Goal: Transaction & Acquisition: Purchase product/service

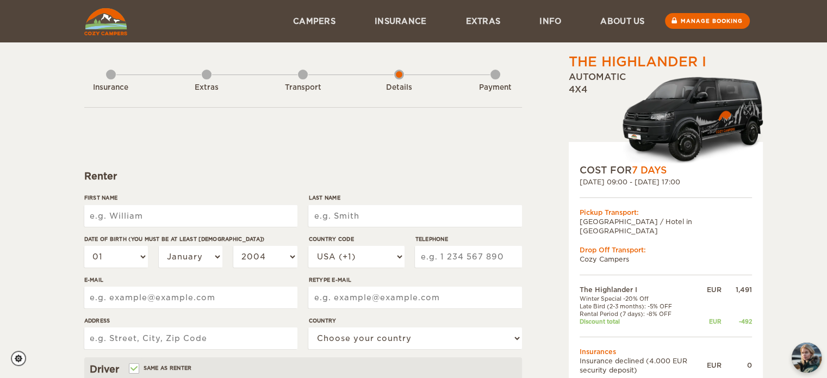
click at [170, 212] on input "First Name" at bounding box center [190, 216] width 213 height 22
type input "Savannah"
type input "LIM"
type input "151 Boulevard Voltaire"
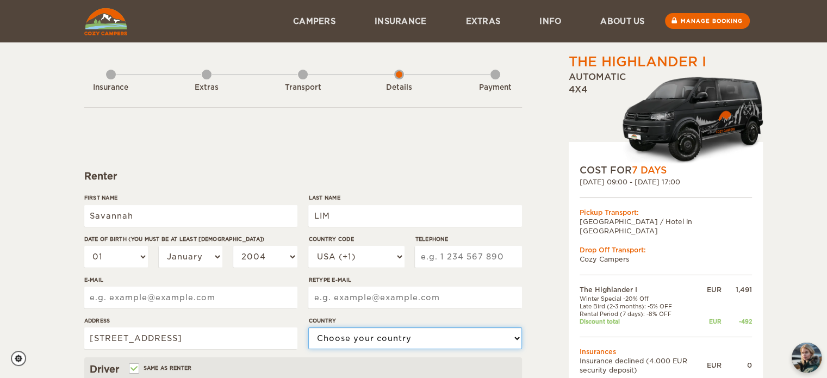
select select "71"
type input "Savannah"
type input "LIM"
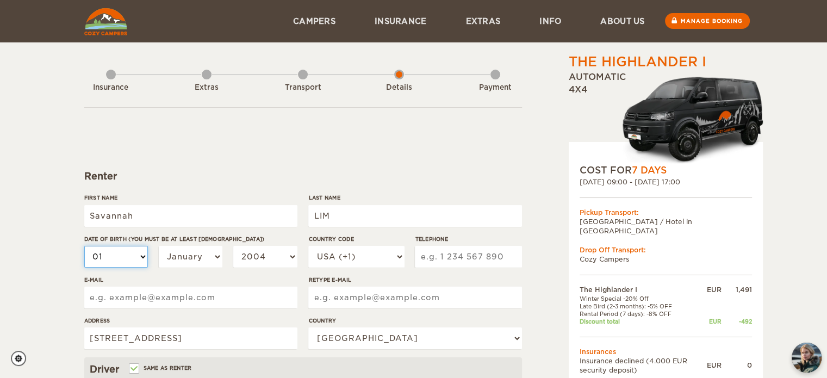
click at [145, 264] on select "01 02 03 04 05 06 07 08 09 10 11 12 13 14 15 16 17 18 19 20 21 22 23 24 25 26 2…" at bounding box center [116, 257] width 64 height 22
select select "19"
click at [84, 246] on select "01 02 03 04 05 06 07 08 09 10 11 12 13 14 15 16 17 18 19 20 21 22 23 24 25 26 2…" at bounding box center [116, 257] width 64 height 22
select select "19"
click at [213, 258] on select "January February March April May June July August September October November De…" at bounding box center [191, 257] width 64 height 22
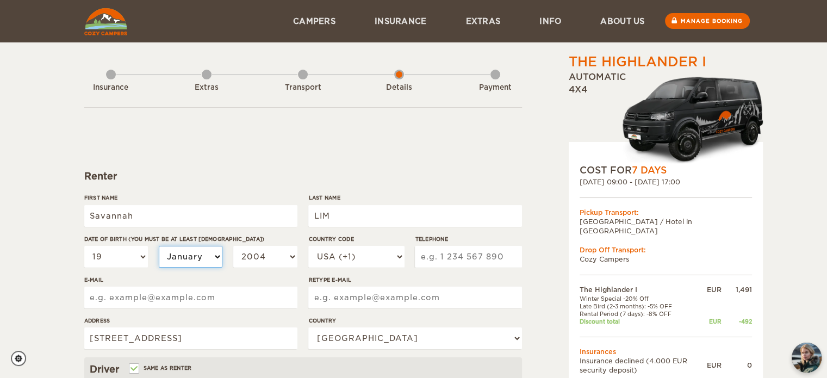
select select "04"
click at [159, 246] on select "January February March April May June July August September October November De…" at bounding box center [191, 257] width 64 height 22
select select "04"
click at [291, 255] on select "2004 2003 2002 2001 2000 1999 1998 1997 1996 1995 1994 1993 1992 1991 1990 1989…" at bounding box center [265, 257] width 64 height 22
select select "1996"
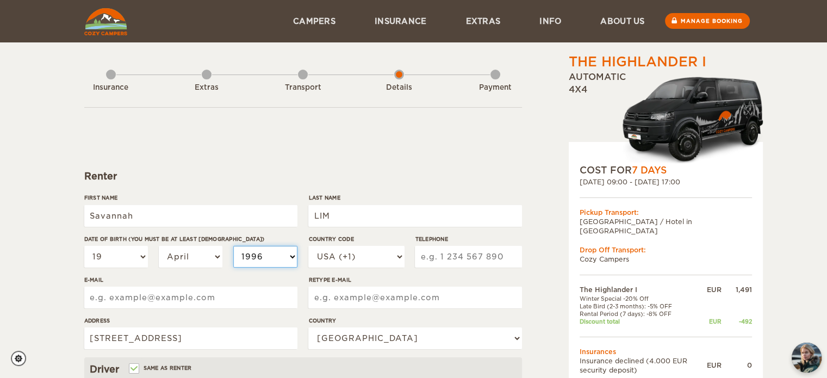
click at [233, 246] on select "2004 2003 2002 2001 2000 1999 1998 1997 1996 1995 1994 1993 1992 1991 1990 1989…" at bounding box center [265, 257] width 64 height 22
select select "1996"
click at [401, 254] on select "USA (+1) UK (+44) Germany (+49) Algeria (+213) Andorra (+376) Angola (+244) Ang…" at bounding box center [356, 257] width 96 height 22
select select "33"
click at [308, 246] on select "USA (+1) UK (+44) Germany (+49) Algeria (+213) Andorra (+376) Angola (+244) Ang…" at bounding box center [356, 257] width 96 height 22
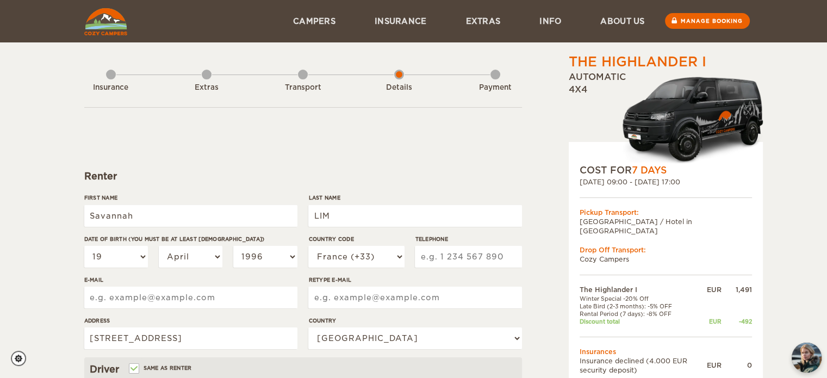
click at [463, 252] on input "Telephone" at bounding box center [468, 257] width 107 height 22
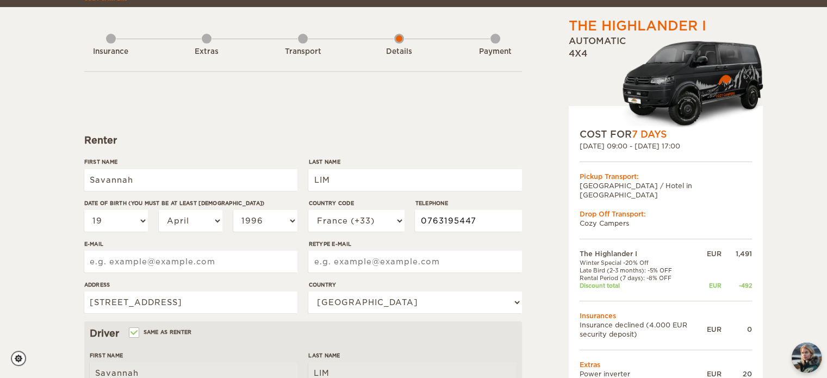
scroll to position [42, 0]
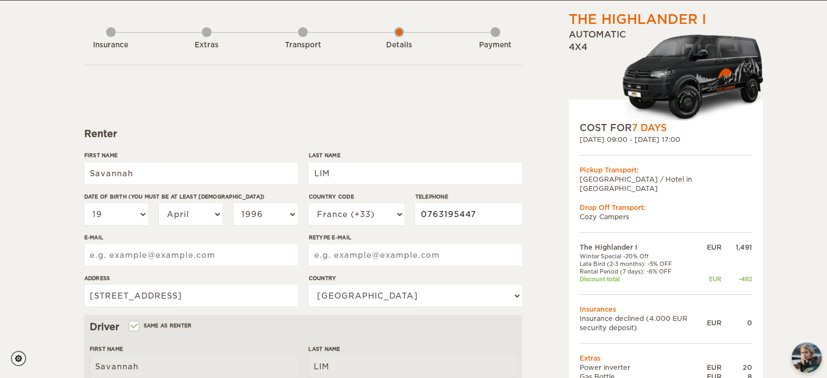
type input "0763195447"
click at [152, 255] on input "E-mail" at bounding box center [190, 255] width 213 height 22
type input "savannah.halimi@hotmail.com"
click at [170, 257] on input "savannah.halimi@hotmail.com" at bounding box center [190, 255] width 213 height 22
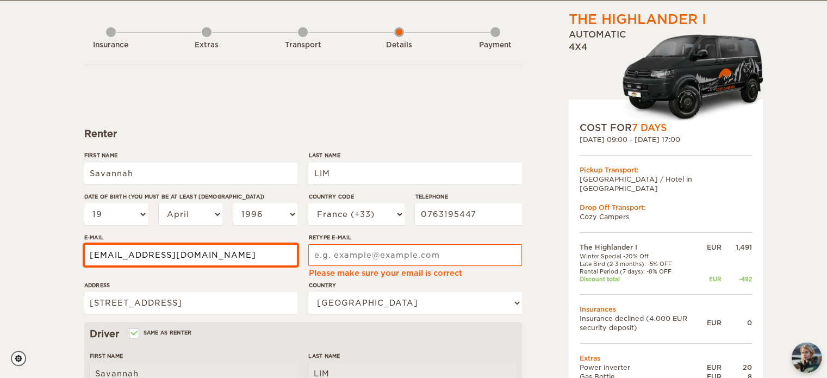
click at [170, 257] on input "savannah.halimi@hotmail.com" at bounding box center [190, 255] width 213 height 22
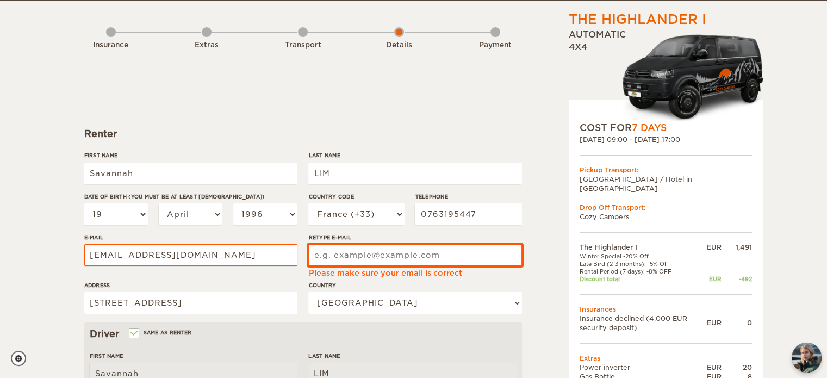
click at [352, 258] on input "Retype E-mail" at bounding box center [414, 255] width 213 height 22
paste input "savannah.halimi@hotmail.com"
type input "savannah.halimi@hotmail.com"
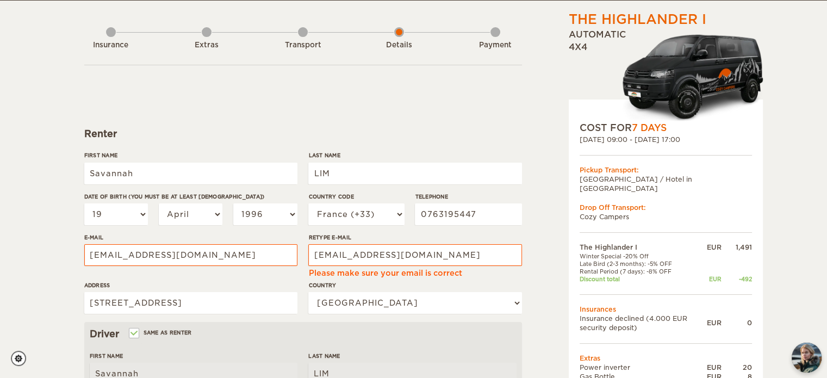
click at [39, 220] on div "The Highlander I Expand Collapse Total 1,027 EUR Automatic 4x4 COST FOR 7 Days …" at bounding box center [413, 315] width 827 height 714
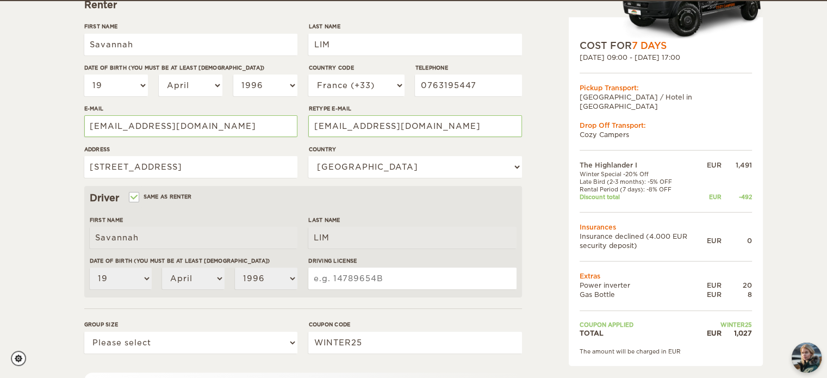
scroll to position [171, 0]
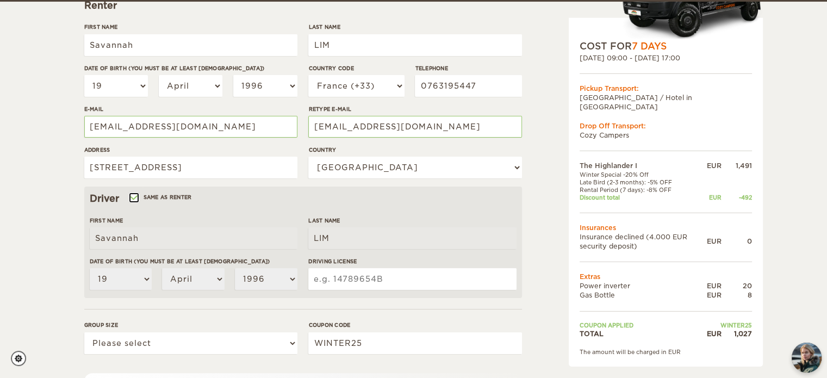
click at [135, 197] on input "Same as renter" at bounding box center [133, 198] width 7 height 7
checkbox input "false"
select select
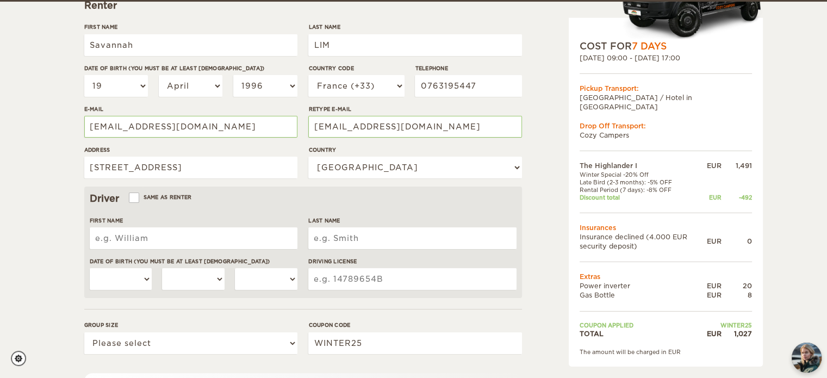
click at [158, 243] on input "First Name" at bounding box center [194, 238] width 208 height 22
type input "Remi"
type input "Lachiver"
click at [124, 278] on select "01 02 03 04 05 06 07 08 09 10 11 12 13 14 15 16 17 18 19 20 21 22 23 24 25 26 2…" at bounding box center [121, 279] width 63 height 22
select select "16"
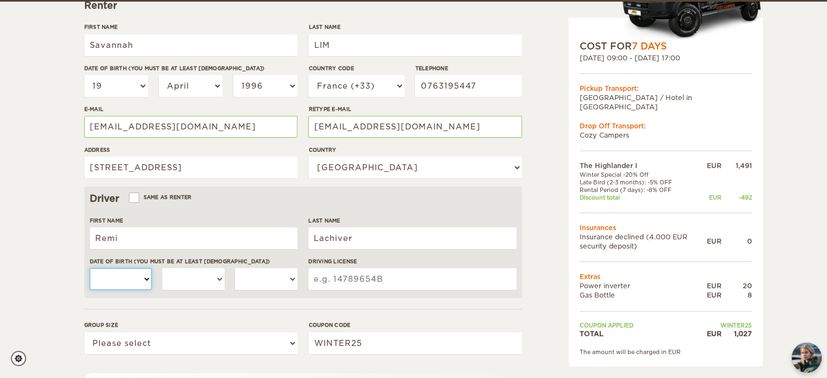
click at [90, 268] on select "01 02 03 04 05 06 07 08 09 10 11 12 13 14 15 16 17 18 19 20 21 22 23 24 25 26 2…" at bounding box center [121, 279] width 63 height 22
click at [209, 282] on select "January February March April May June July August September October November De…" at bounding box center [193, 279] width 63 height 22
select select "12"
click at [162, 268] on select "January February March April May June July August September October November De…" at bounding box center [193, 279] width 63 height 22
click at [274, 280] on select "2004 2003 2002 2001 2000 1999 1998 1997 1996 1995 1994 1993 1992 1991 1990 1989…" at bounding box center [266, 279] width 63 height 22
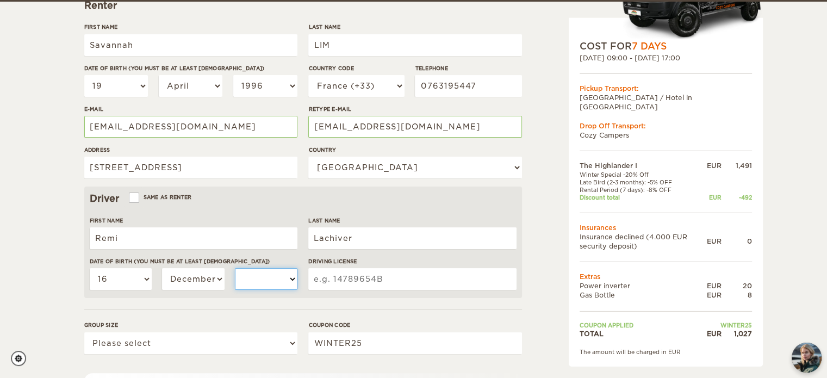
select select "1995"
click at [235, 268] on select "2004 2003 2002 2001 2000 1999 1998 1997 1996 1995 1994 1993 1992 1991 1990 1989…" at bounding box center [266, 279] width 63 height 22
click at [102, 238] on input "Remi" at bounding box center [194, 238] width 208 height 22
type input "Rémi"
click at [363, 233] on input "Lachiver" at bounding box center [412, 238] width 208 height 22
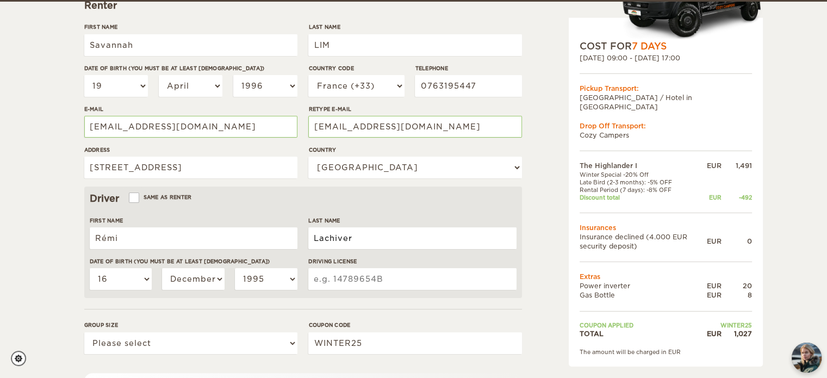
scroll to position [142, 0]
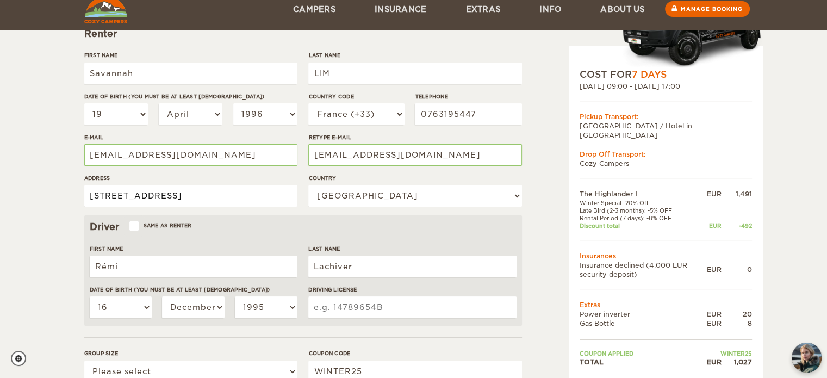
click at [237, 193] on input "151 Boulevard Voltaire" at bounding box center [190, 196] width 213 height 22
type input "151 Boulevard Voltaire"
click at [163, 78] on input "Savannah" at bounding box center [190, 74] width 213 height 22
type input "Savannah"
click at [353, 67] on input "LIM" at bounding box center [414, 74] width 213 height 22
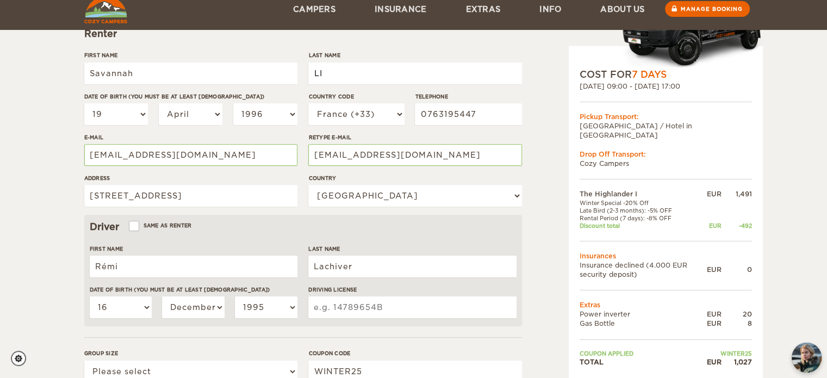
type input "LIM"
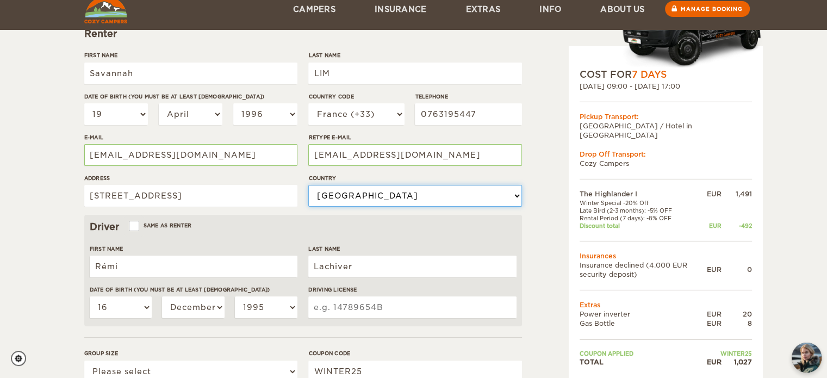
click at [368, 203] on select "Choose your country United States United Kingdom Germany Afghanistan Albania Al…" at bounding box center [414, 196] width 213 height 22
click at [308, 185] on select "Choose your country United States United Kingdom Germany Afghanistan Albania Al…" at bounding box center [414, 196] width 213 height 22
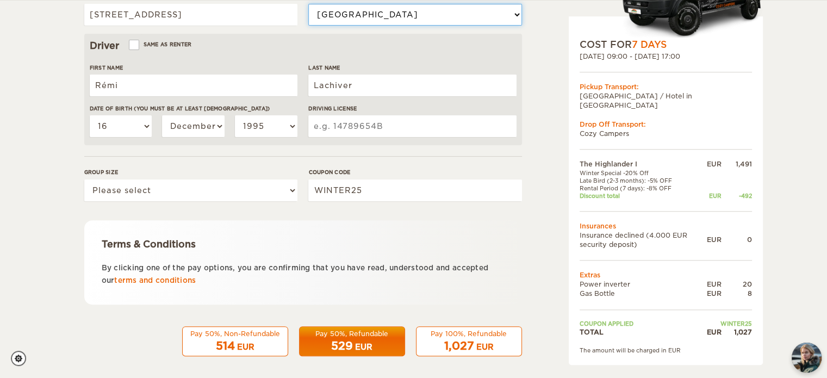
scroll to position [324, 0]
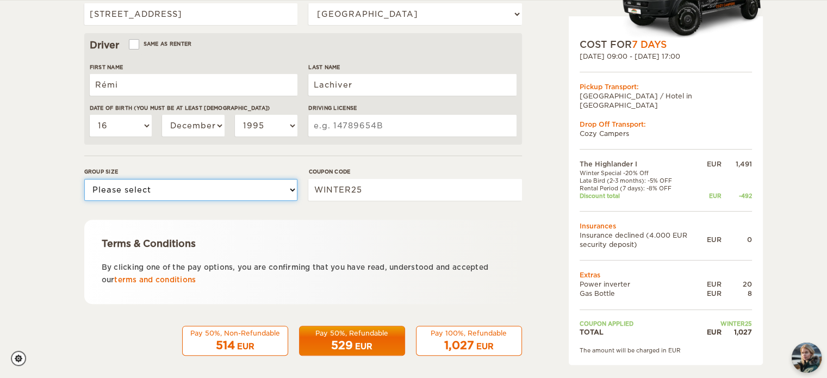
click at [261, 190] on select "Please select 1 2" at bounding box center [190, 190] width 213 height 22
select select "2"
click at [84, 179] on select "Please select 1 2" at bounding box center [190, 190] width 213 height 22
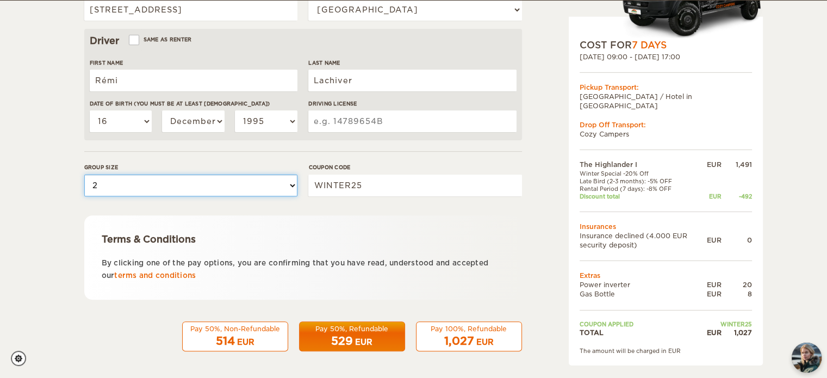
scroll to position [328, 0]
click at [457, 336] on span "1,027" at bounding box center [459, 340] width 30 height 13
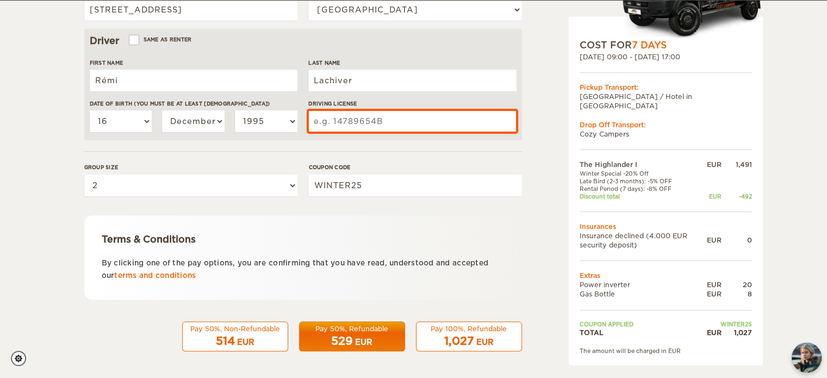
scroll to position [297, 0]
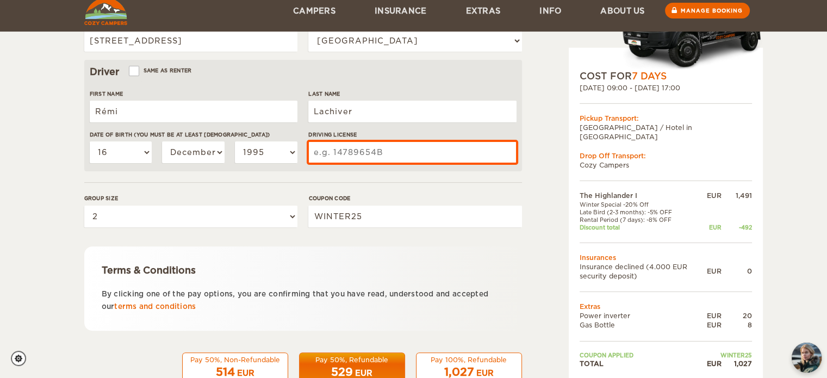
type input "="
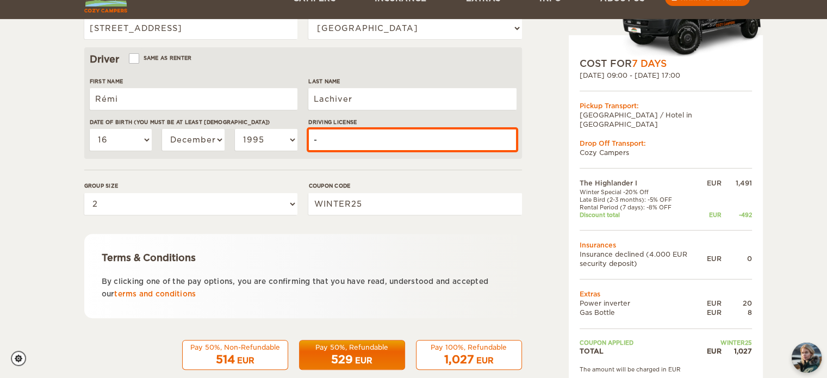
type input "-"
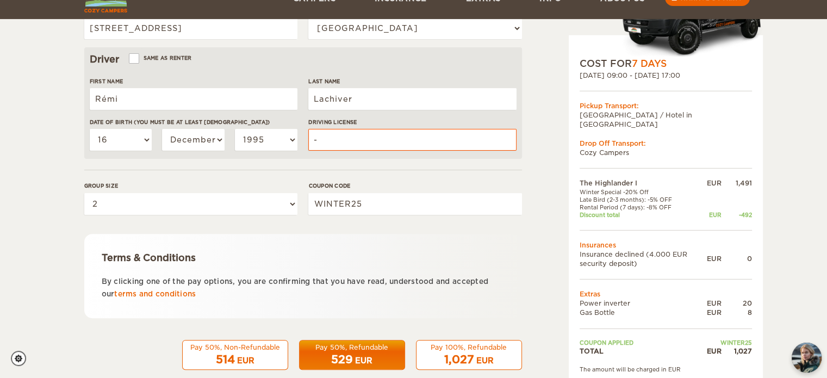
click at [476, 352] on div "1,027 EUR" at bounding box center [469, 360] width 92 height 16
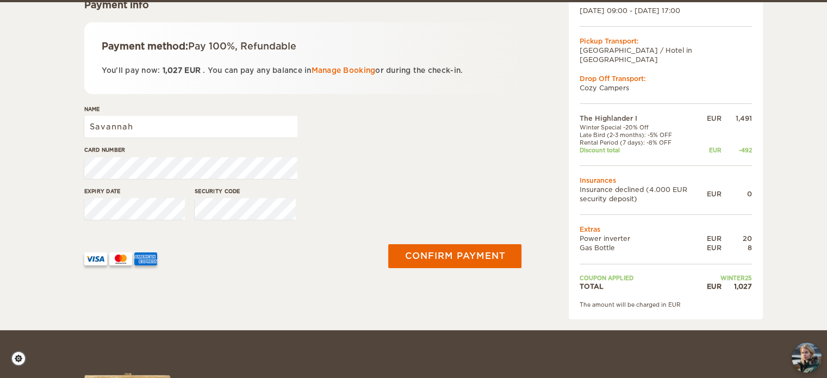
scroll to position [173, 0]
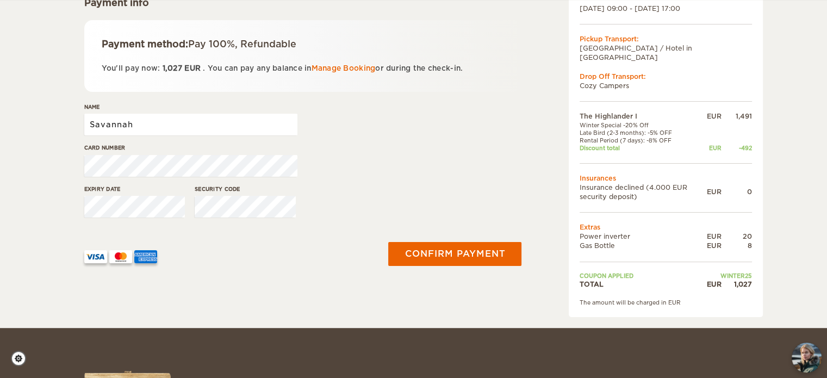
click at [158, 125] on input "Savannah" at bounding box center [190, 125] width 213 height 22
type input "Savannah LIM"
click at [336, 179] on div "Card number" at bounding box center [303, 163] width 438 height 41
click at [402, 205] on div "Expiry date Security code" at bounding box center [303, 205] width 438 height 41
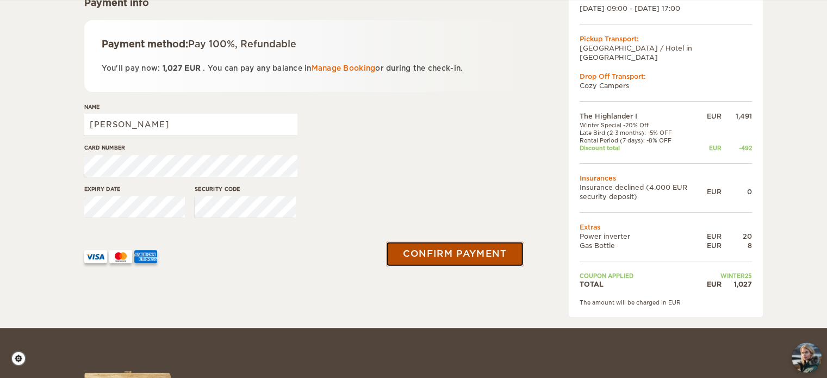
click at [444, 256] on button "Confirm payment" at bounding box center [454, 253] width 137 height 24
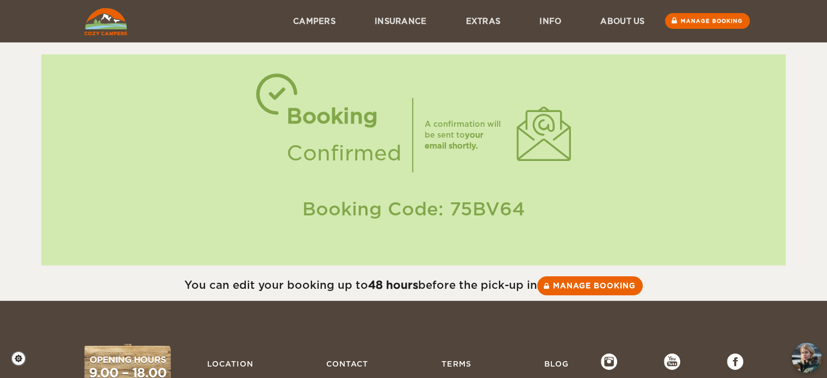
click at [92, 32] on img at bounding box center [105, 21] width 43 height 27
